Goal: Navigation & Orientation: Find specific page/section

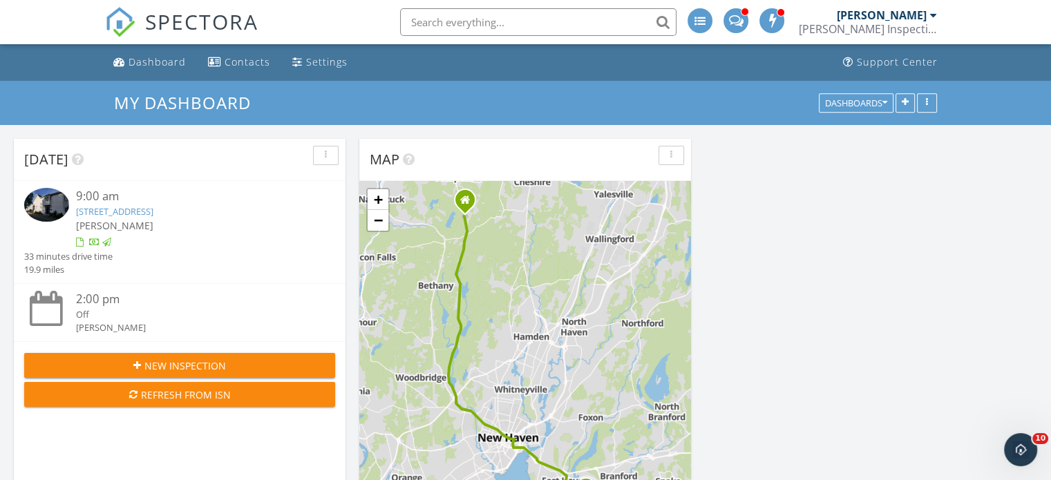
scroll to position [1141, 1073]
click at [153, 211] on link "[STREET_ADDRESS]" at bounding box center [114, 211] width 77 height 12
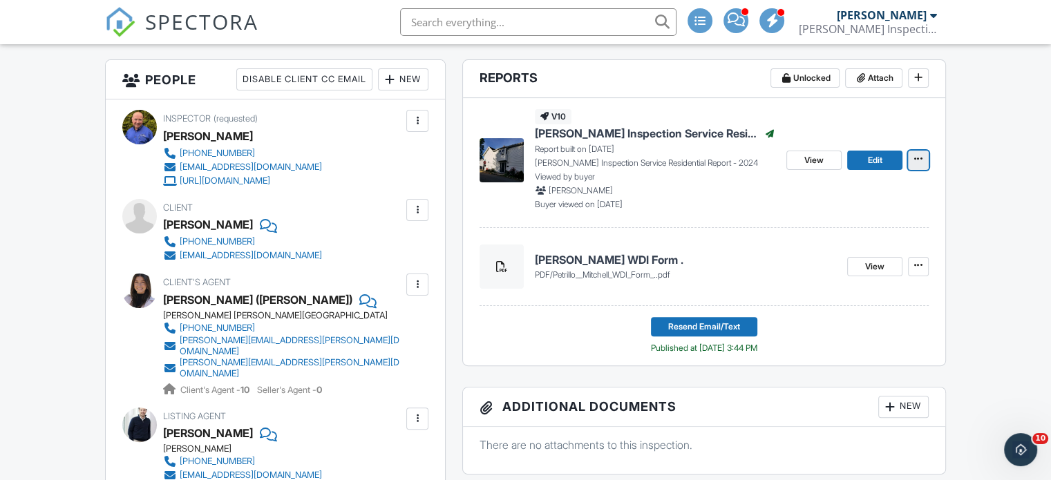
click at [918, 161] on icon at bounding box center [919, 159] width 8 height 10
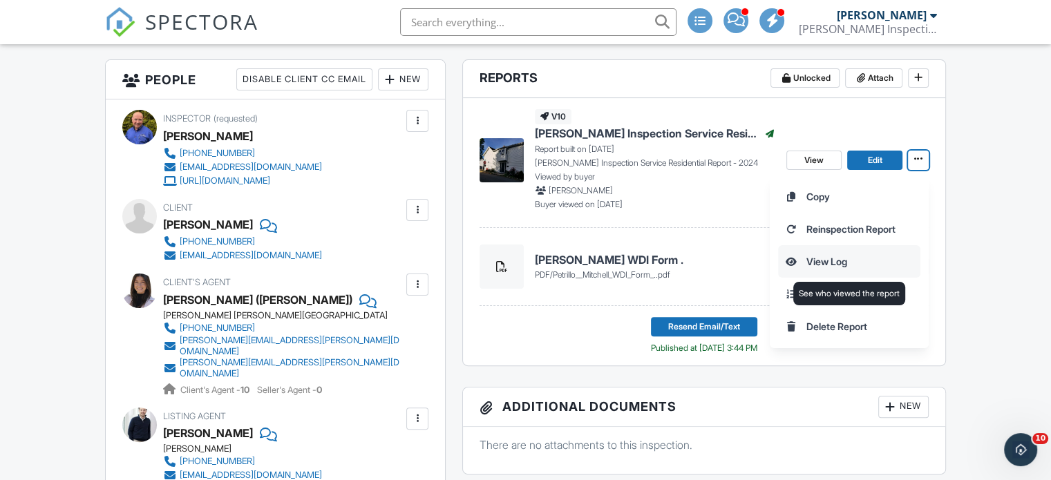
click at [843, 259] on input "View Log" at bounding box center [849, 261] width 141 height 31
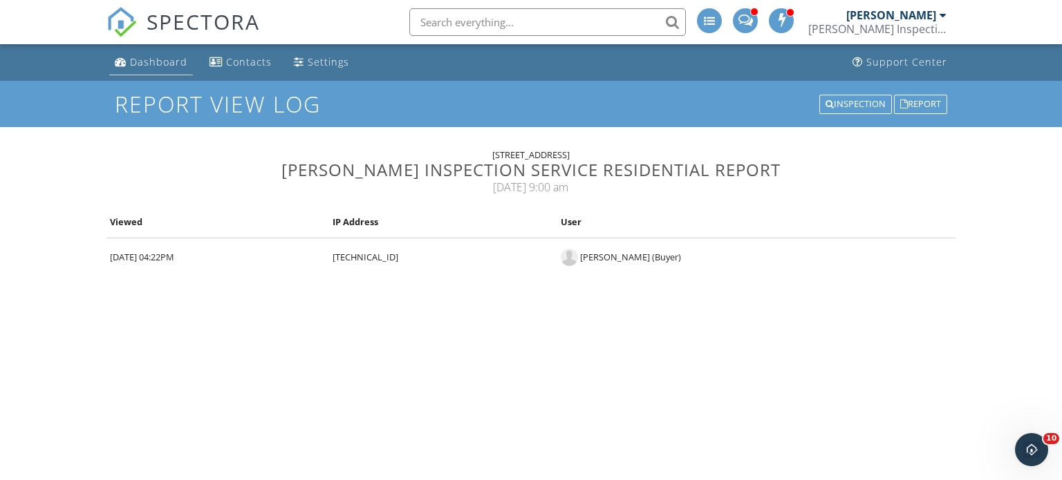
click at [160, 59] on div "Dashboard" at bounding box center [158, 61] width 57 height 13
